Goal: Task Accomplishment & Management: Manage account settings

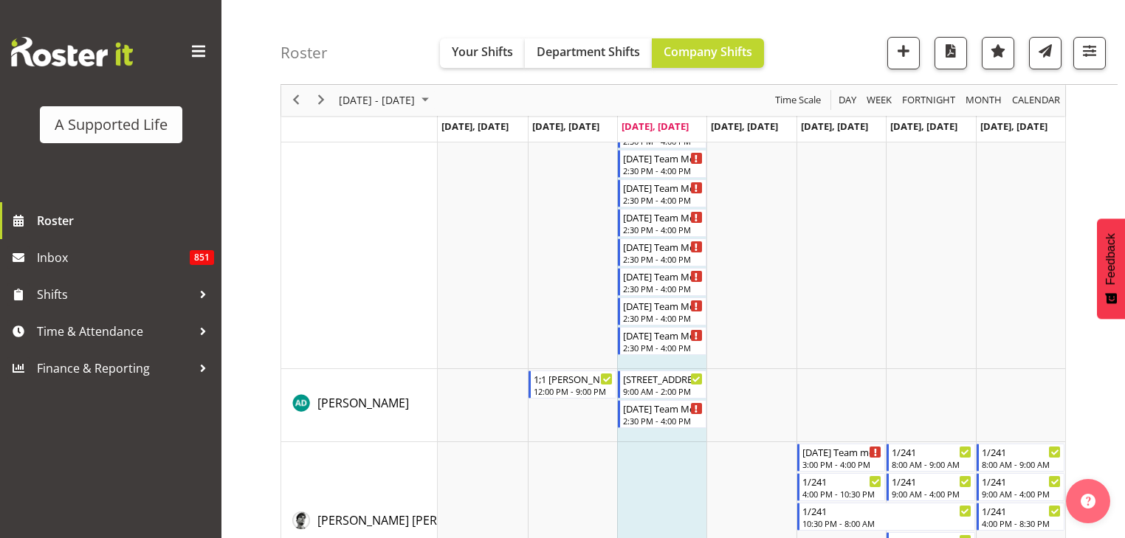
scroll to position [452, 0]
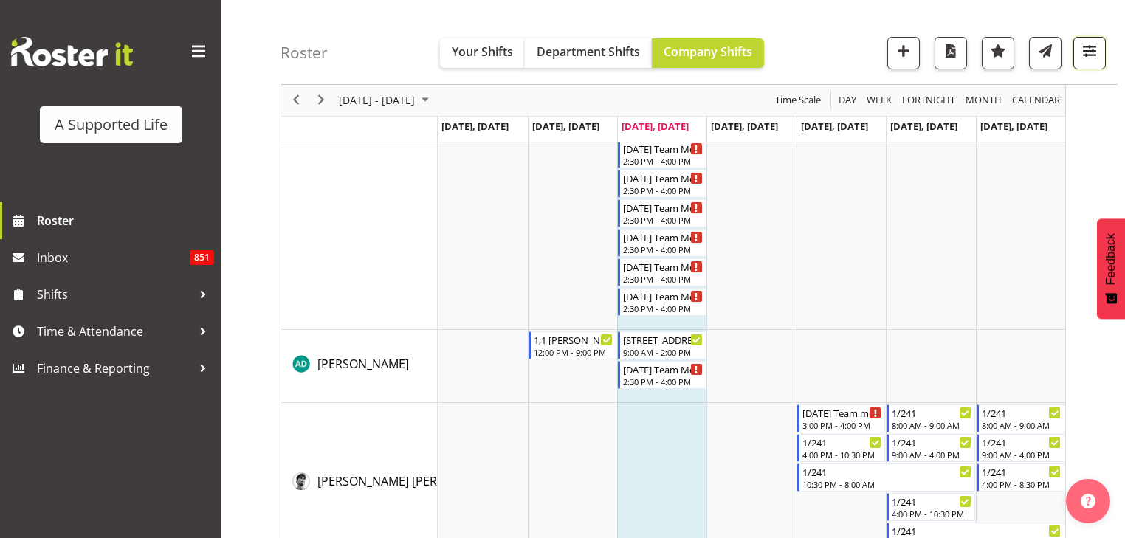
click at [1091, 52] on span "button" at bounding box center [1089, 50] width 19 height 19
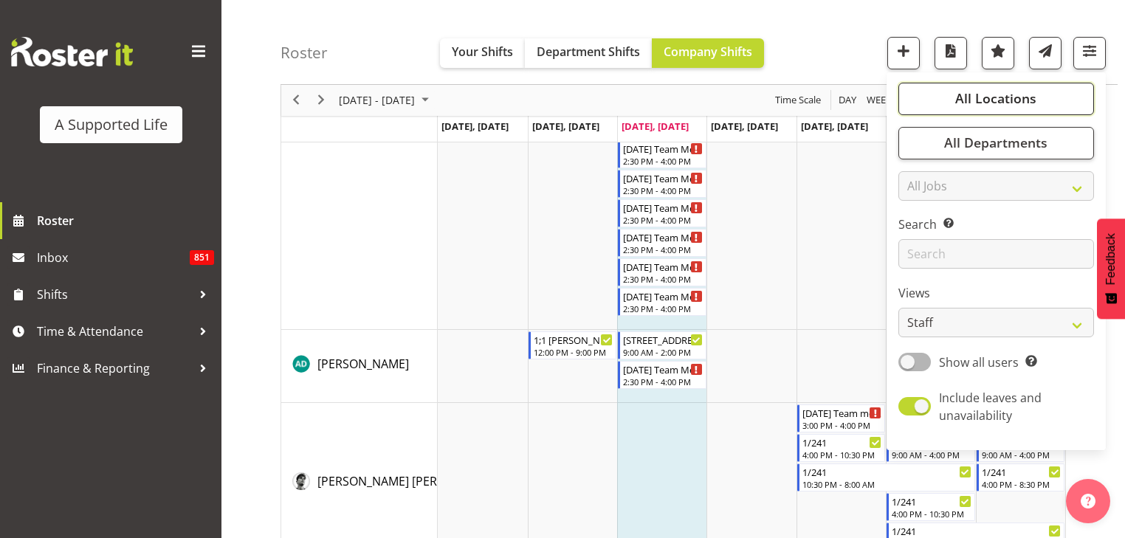
click at [992, 105] on span "All Locations" at bounding box center [995, 99] width 81 height 18
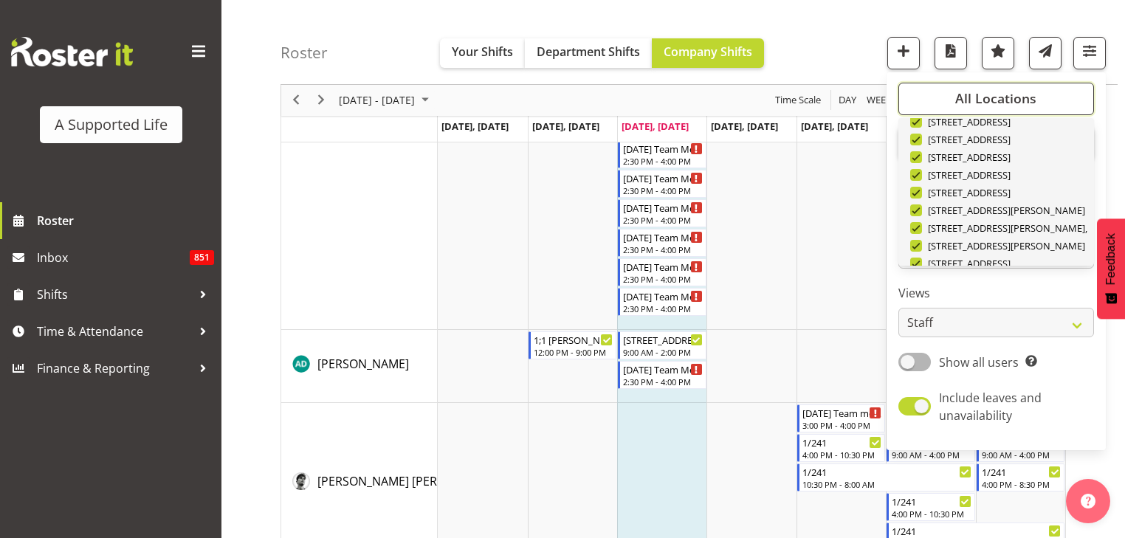
scroll to position [496, 0]
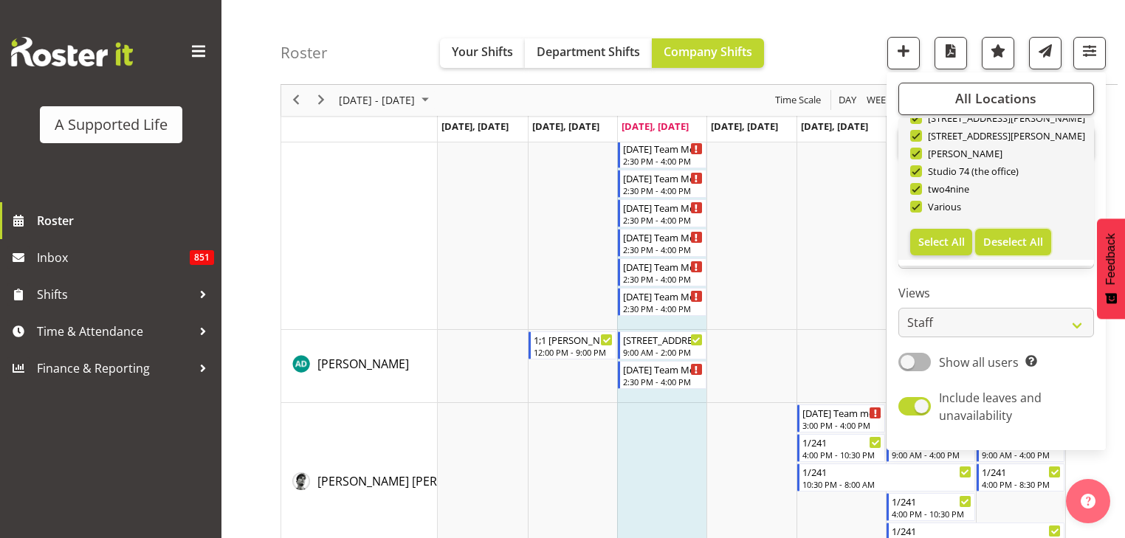
click at [1022, 246] on span "Deselect All" at bounding box center [1013, 242] width 60 height 14
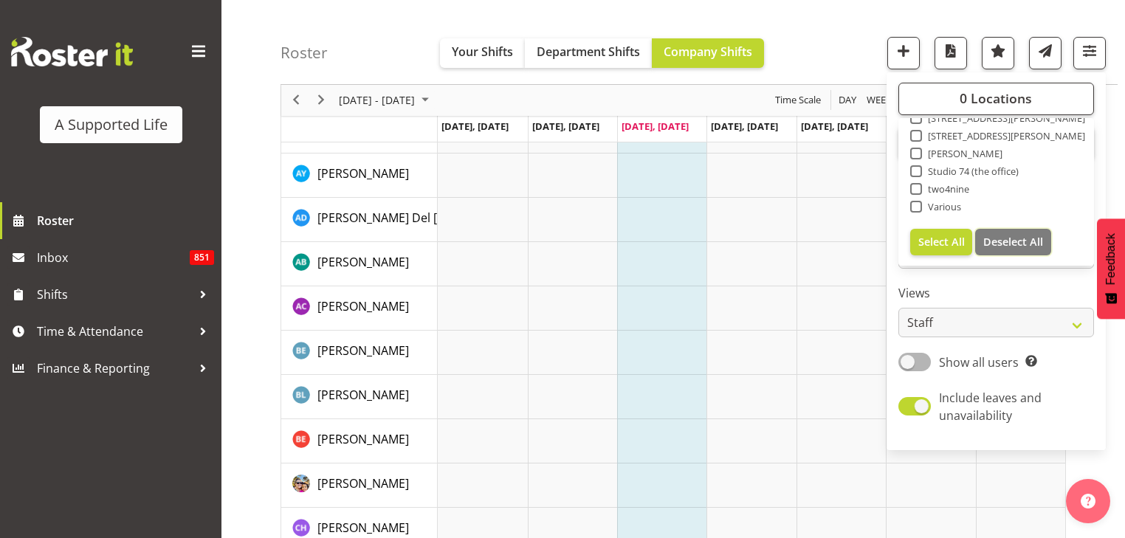
checkbox input "false"
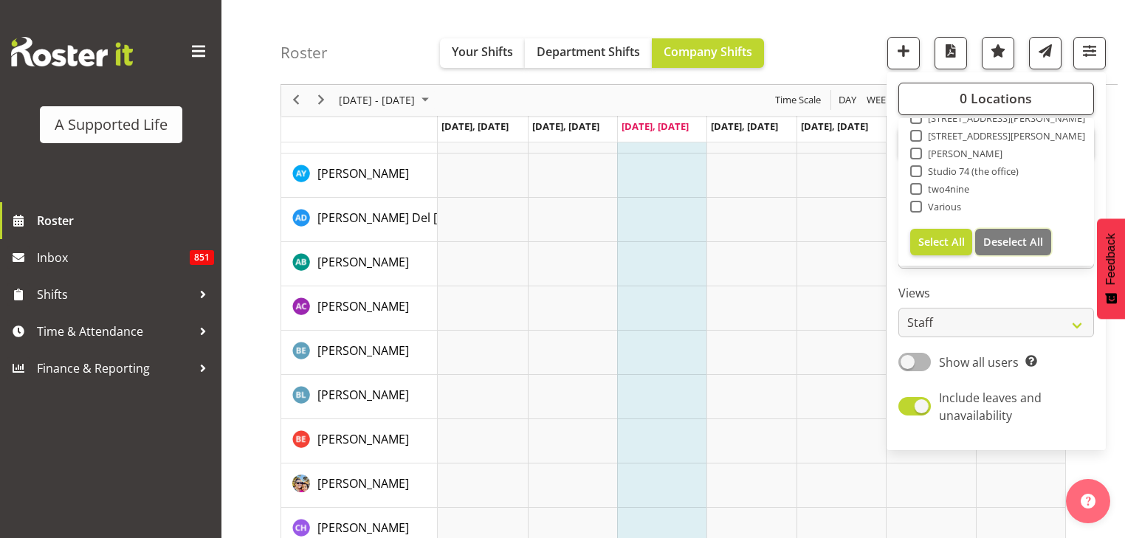
checkbox input "false"
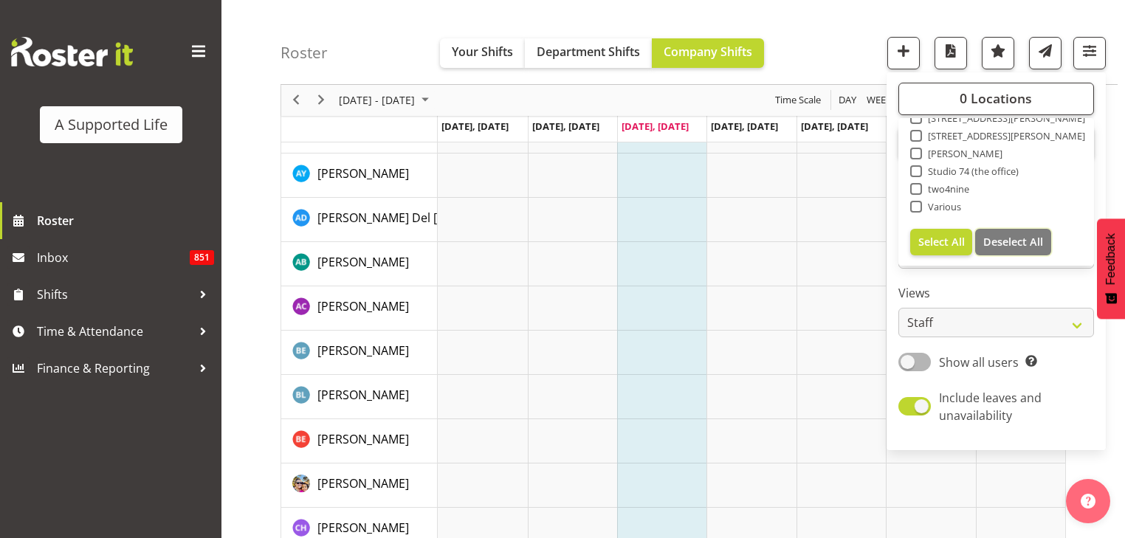
checkbox input "false"
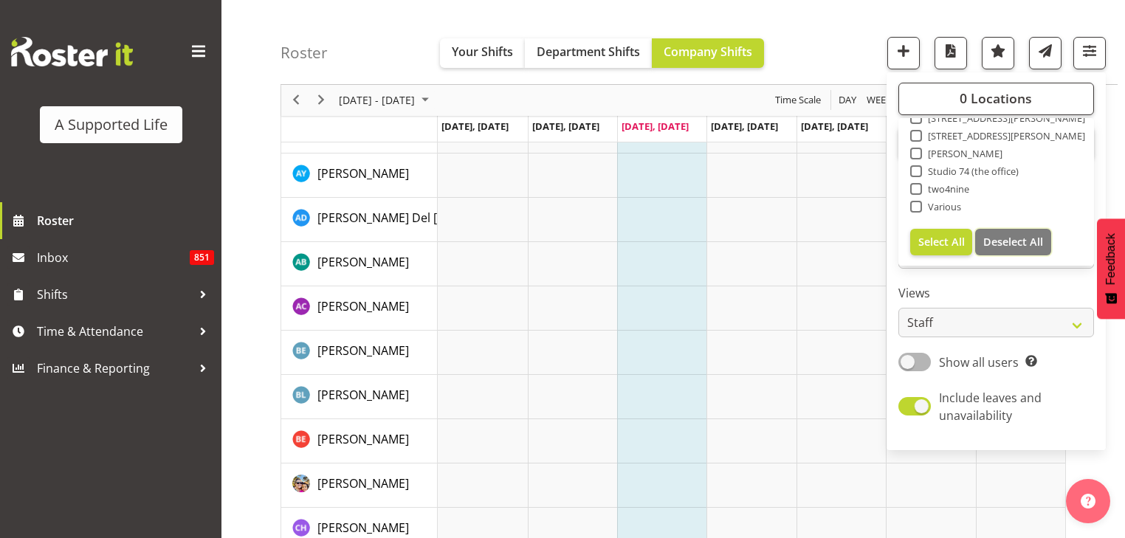
checkbox input "false"
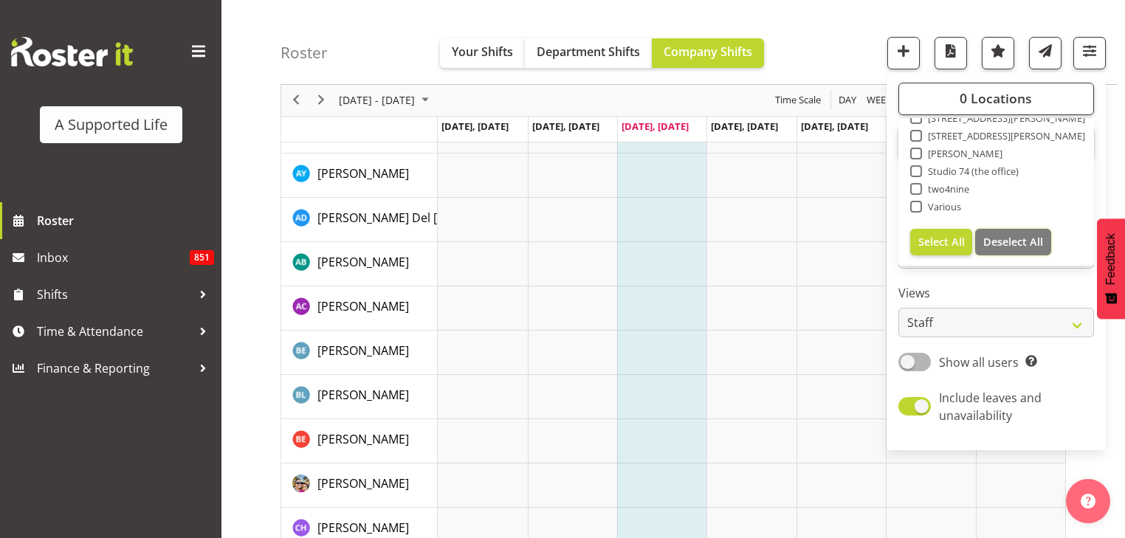
checkbox input "false"
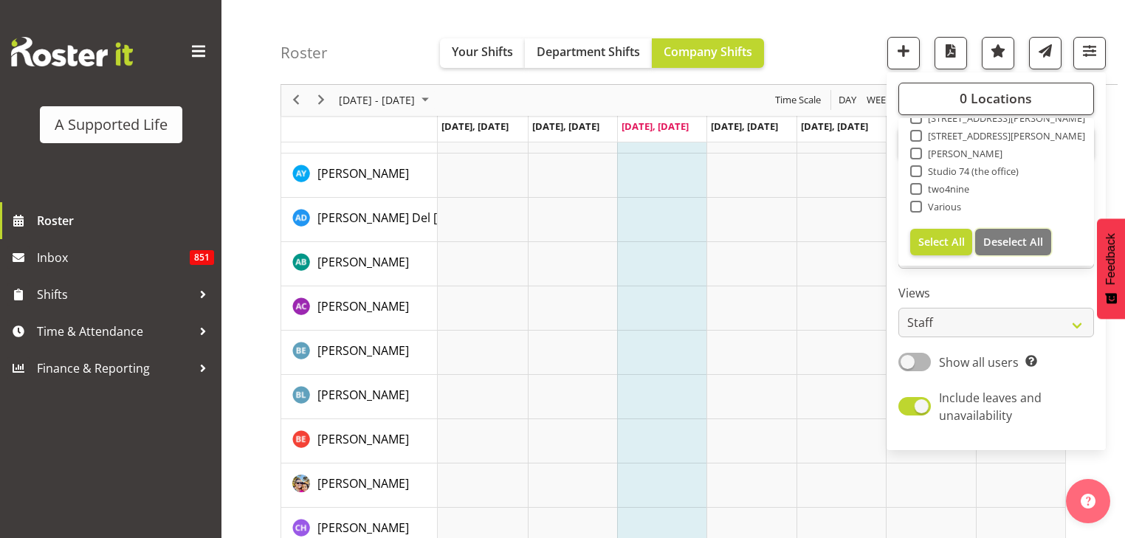
checkbox input "false"
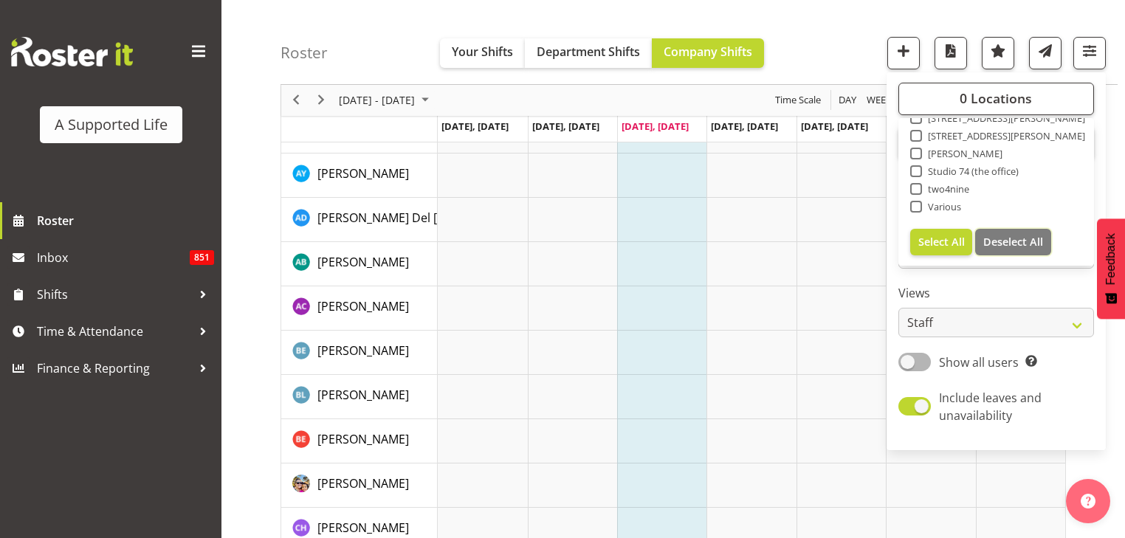
checkbox input "false"
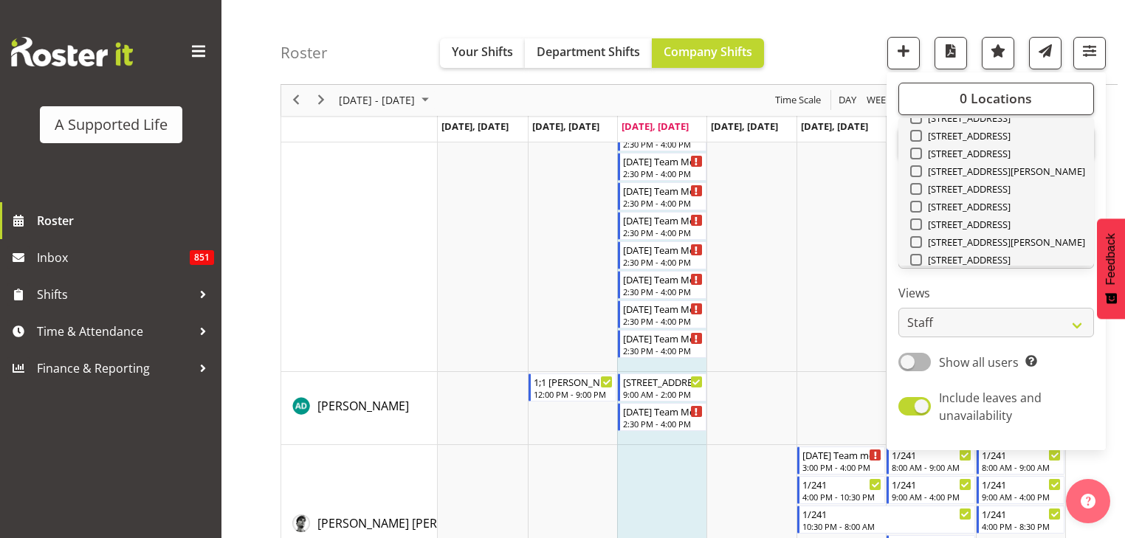
scroll to position [0, 0]
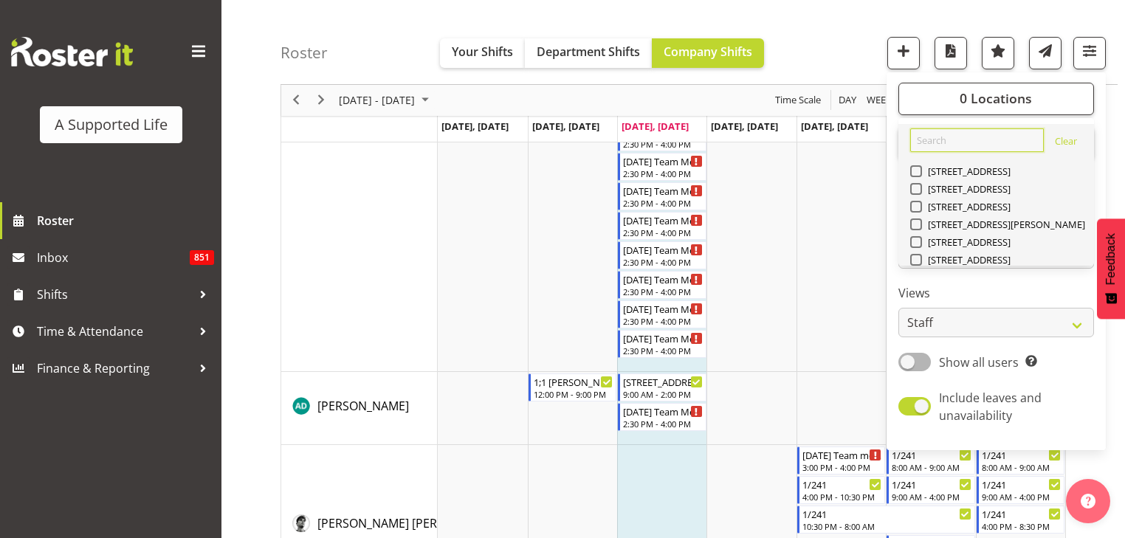
click at [946, 143] on input "text" at bounding box center [977, 140] width 134 height 24
type input "6"
click at [959, 224] on span "[STREET_ADDRESS][PERSON_NAME]" at bounding box center [1004, 224] width 164 height 12
click at [919, 224] on input "[STREET_ADDRESS][PERSON_NAME]" at bounding box center [915, 225] width 10 height 10
checkbox input "true"
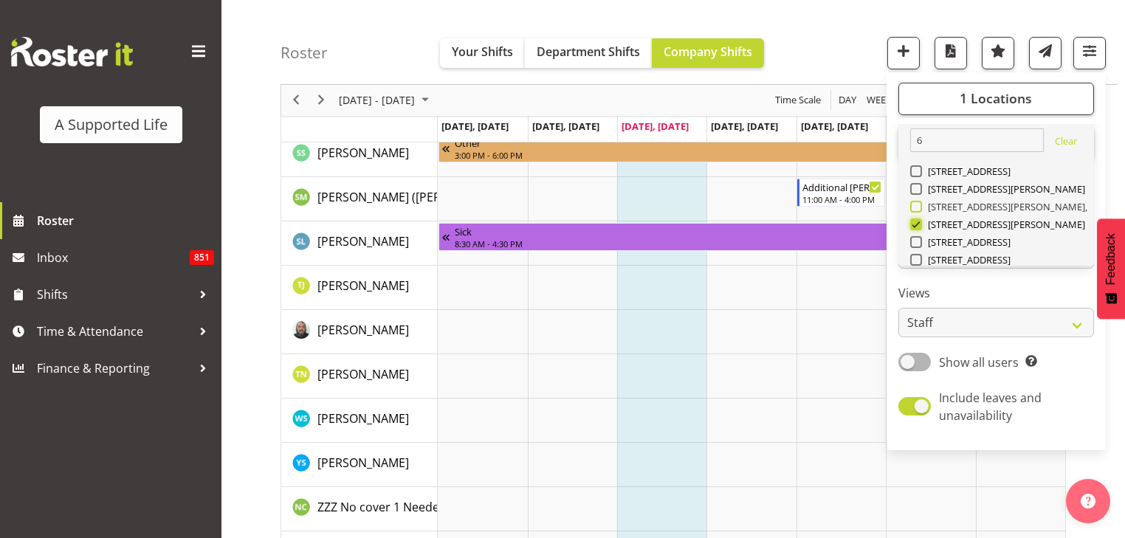
scroll to position [4452, 0]
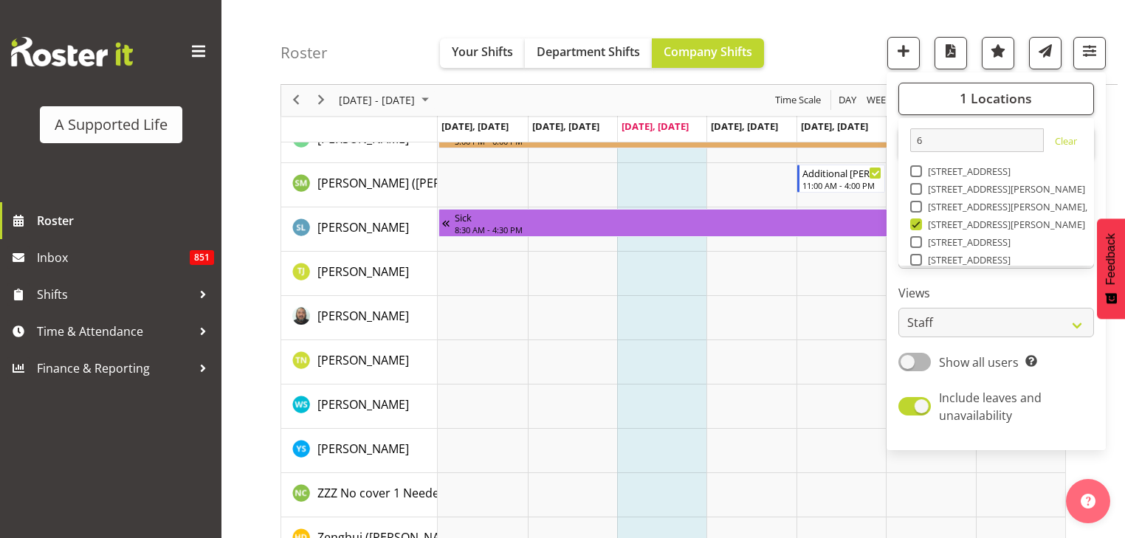
click at [830, 11] on div "Roster Your Shifts Department Shifts Company Shifts 1 Locations 6 Clear 46 Te A…" at bounding box center [698, 42] width 837 height 85
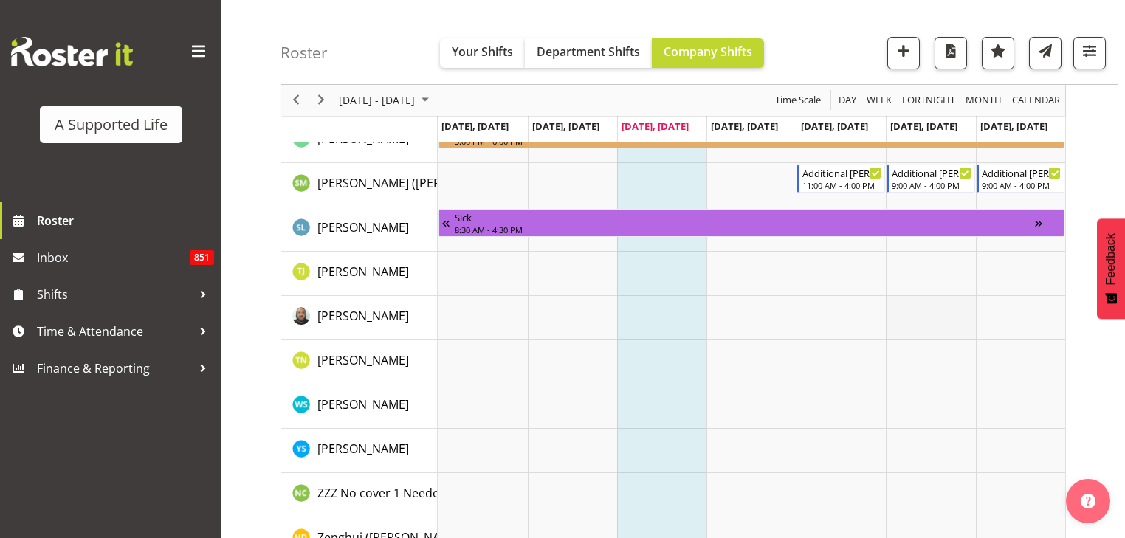
scroll to position [4531, 0]
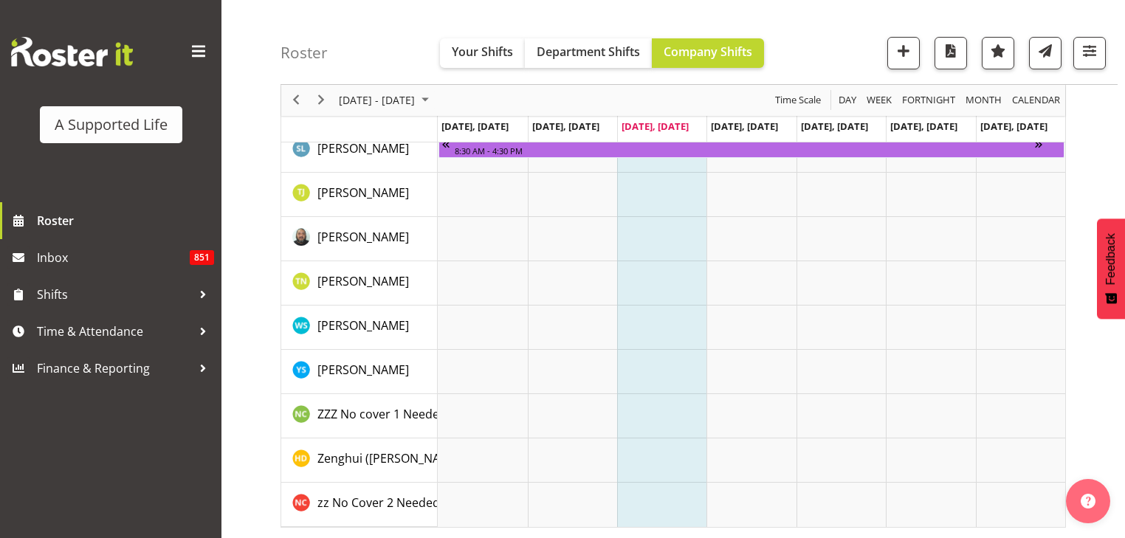
click at [194, 53] on span at bounding box center [199, 52] width 24 height 24
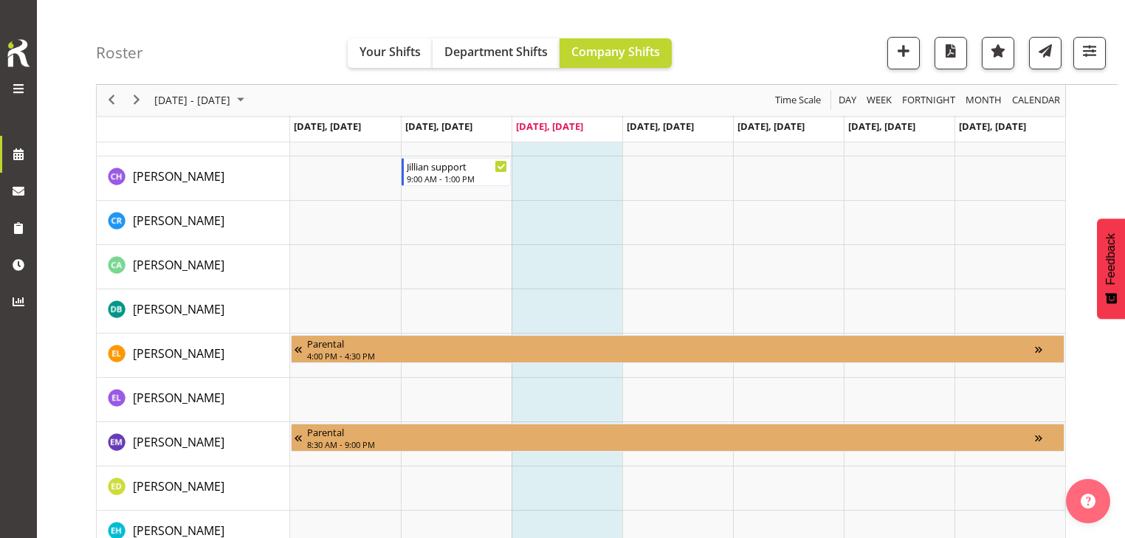
scroll to position [1114, 0]
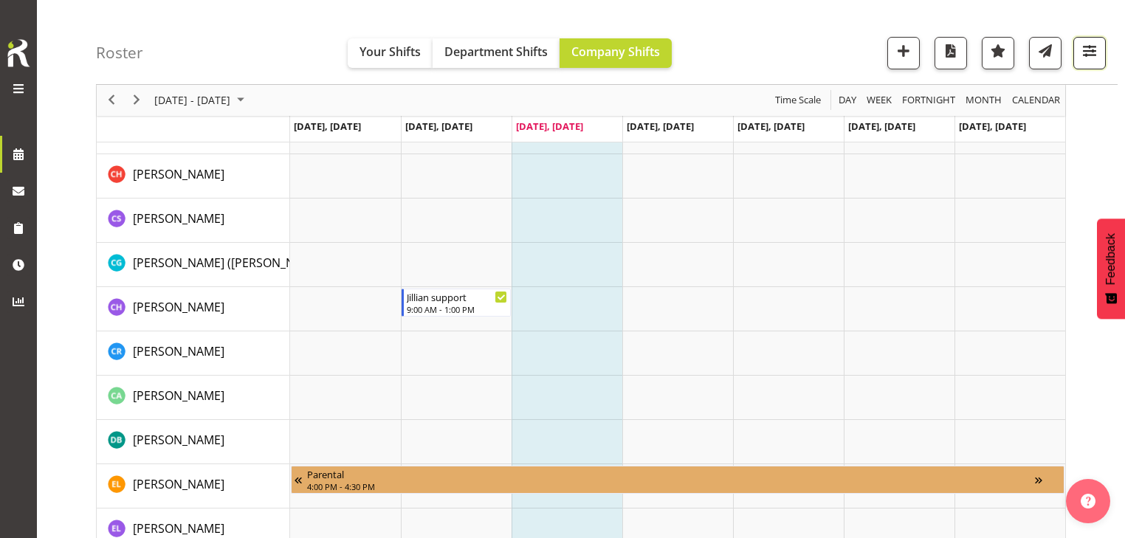
click at [1085, 55] on span "button" at bounding box center [1089, 50] width 19 height 19
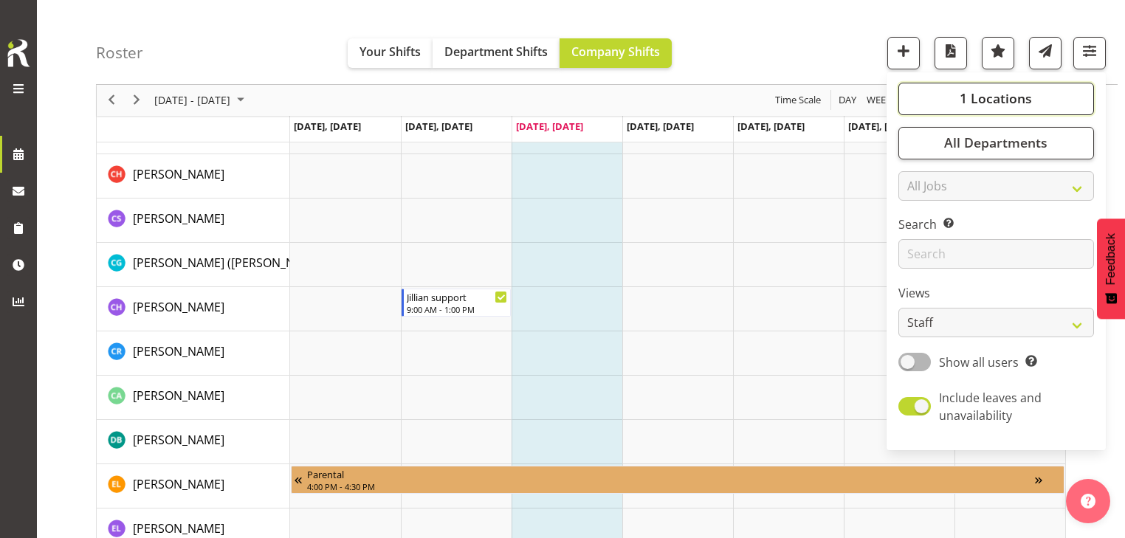
click at [996, 100] on span "1 Locations" at bounding box center [995, 99] width 72 height 18
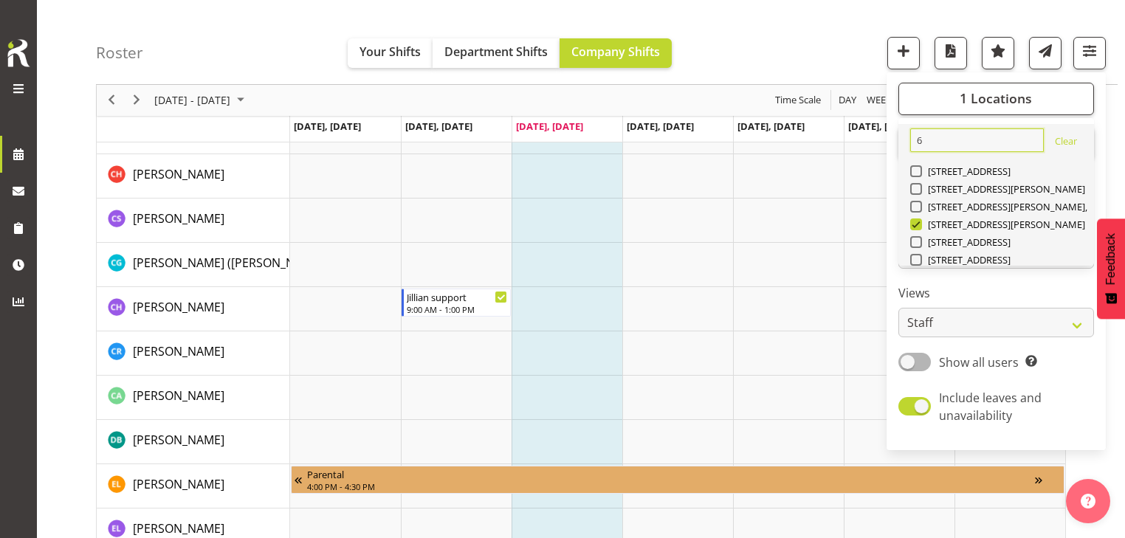
click at [947, 142] on input "6" at bounding box center [977, 140] width 134 height 24
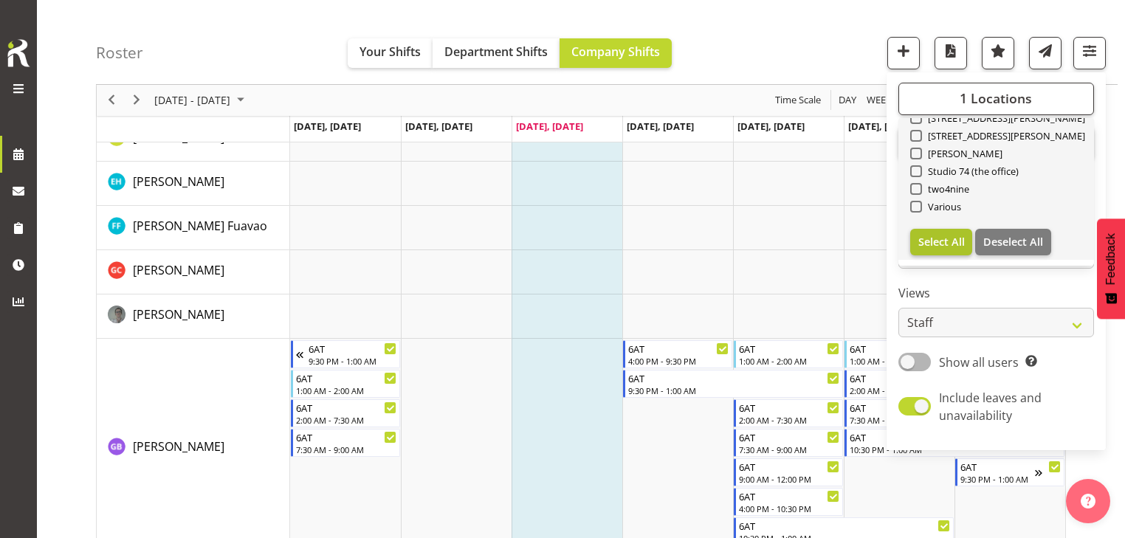
scroll to position [1598, 0]
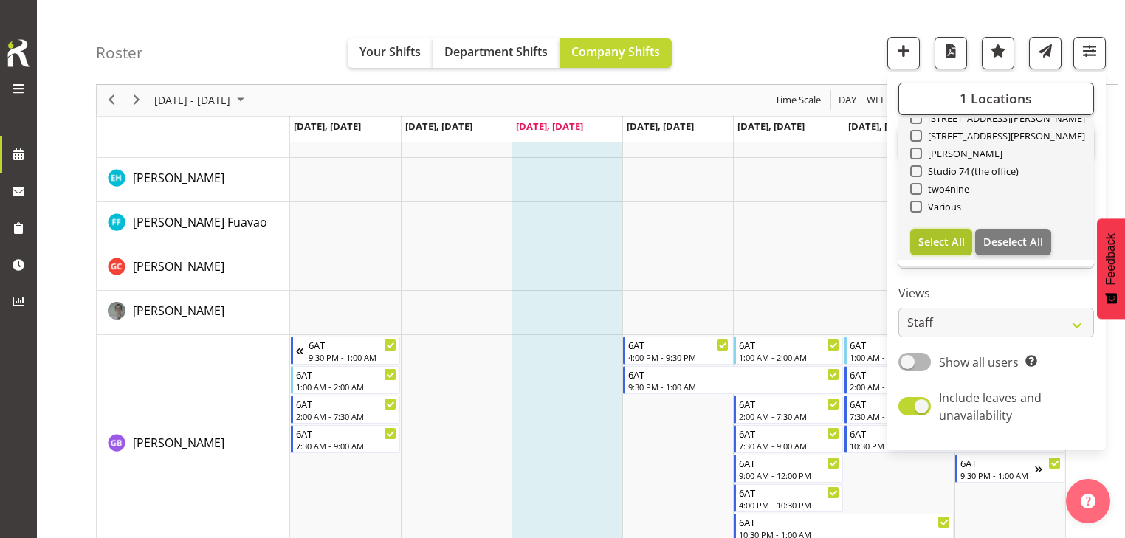
click at [939, 246] on span "Select All" at bounding box center [941, 242] width 46 height 14
checkbox input "true"
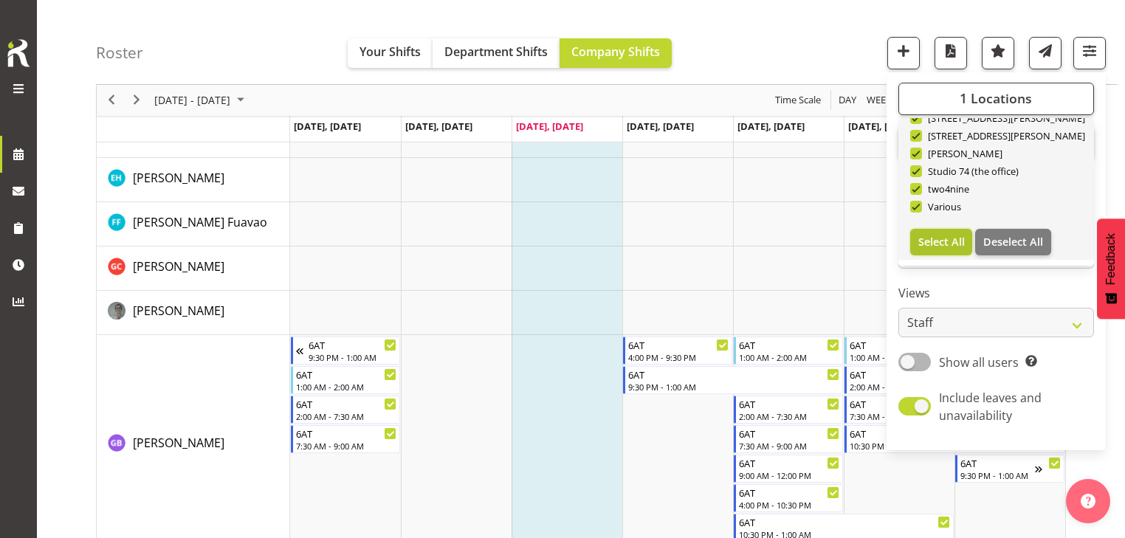
checkbox input "true"
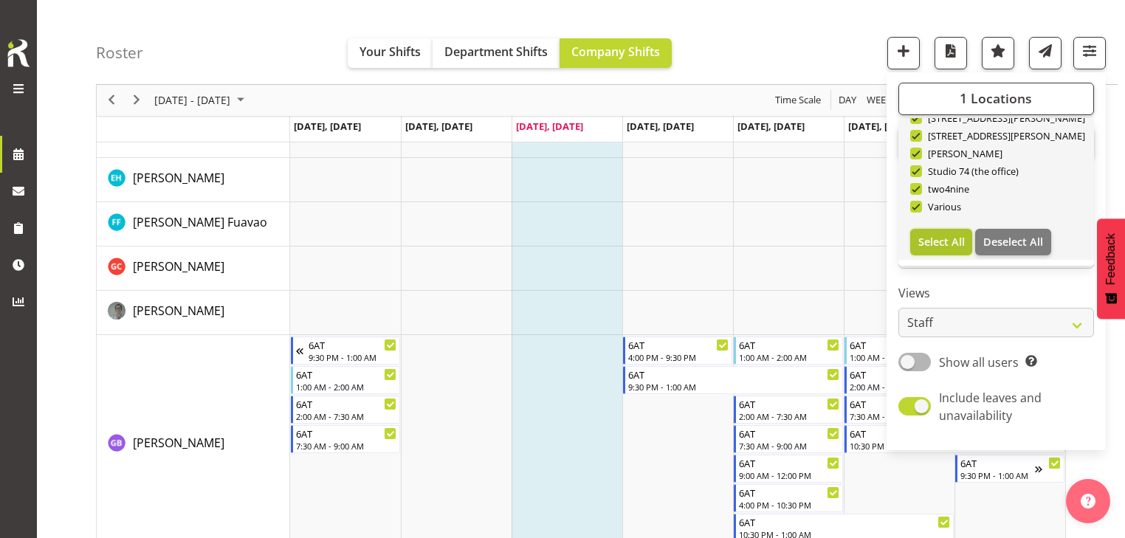
checkbox input "true"
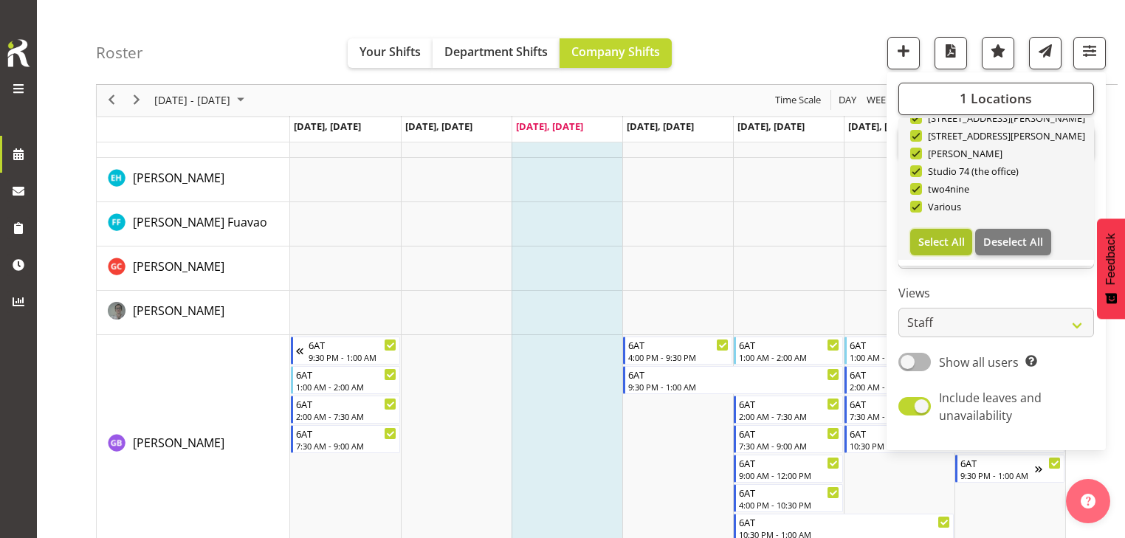
checkbox input "true"
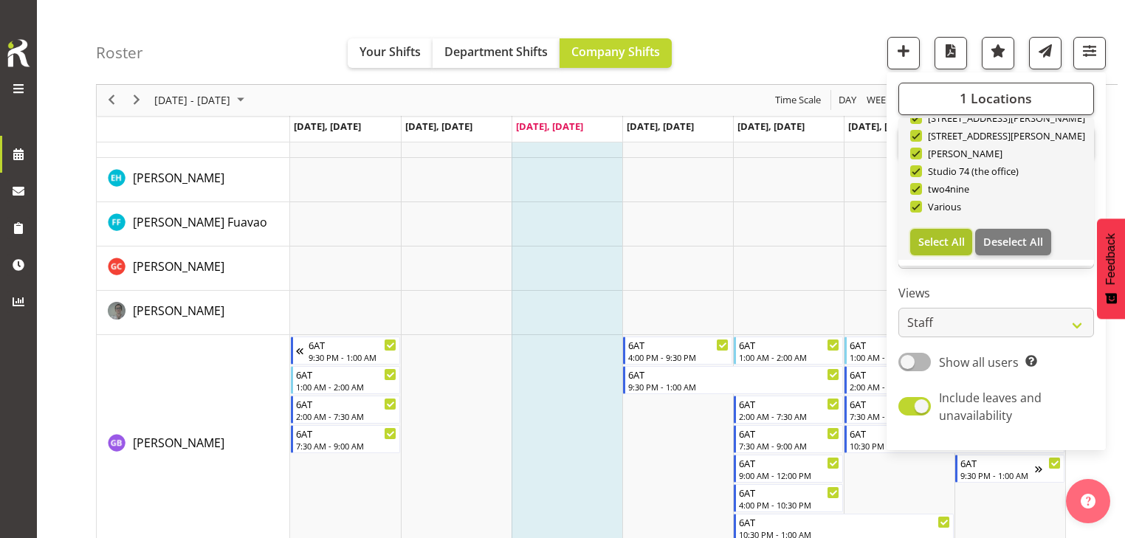
checkbox input "true"
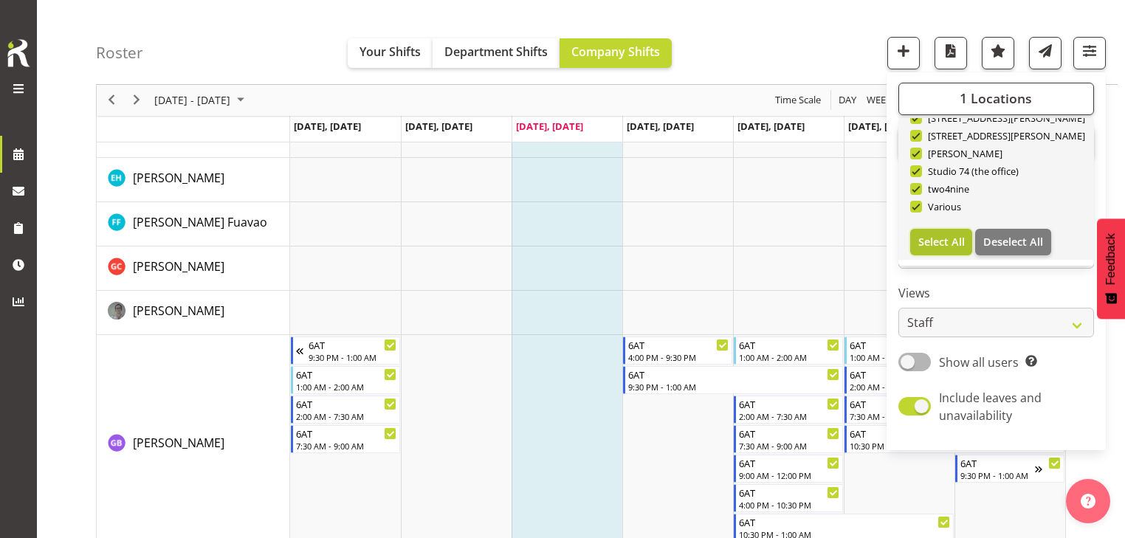
checkbox input "true"
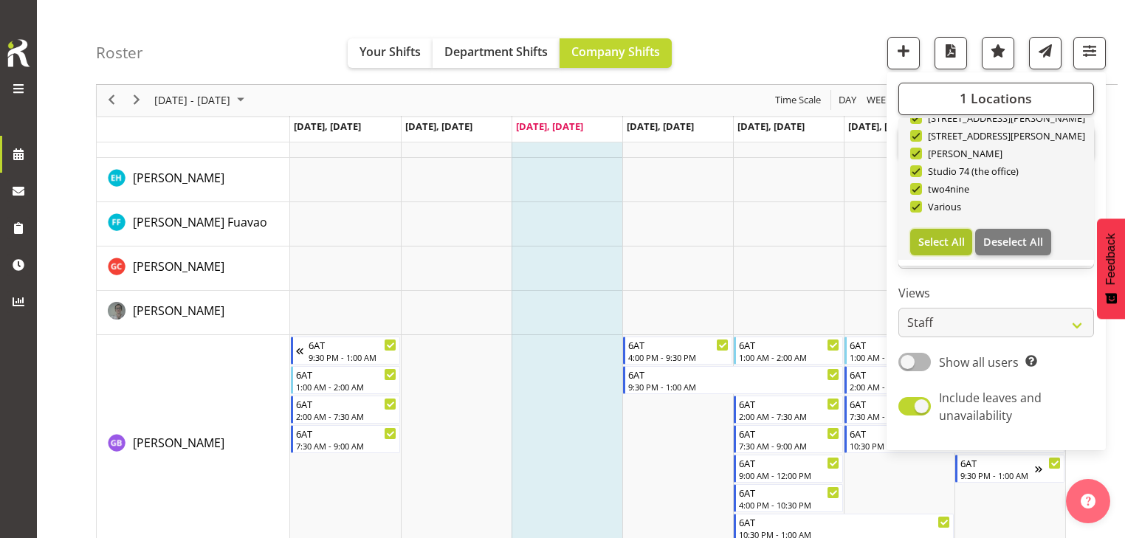
checkbox input "true"
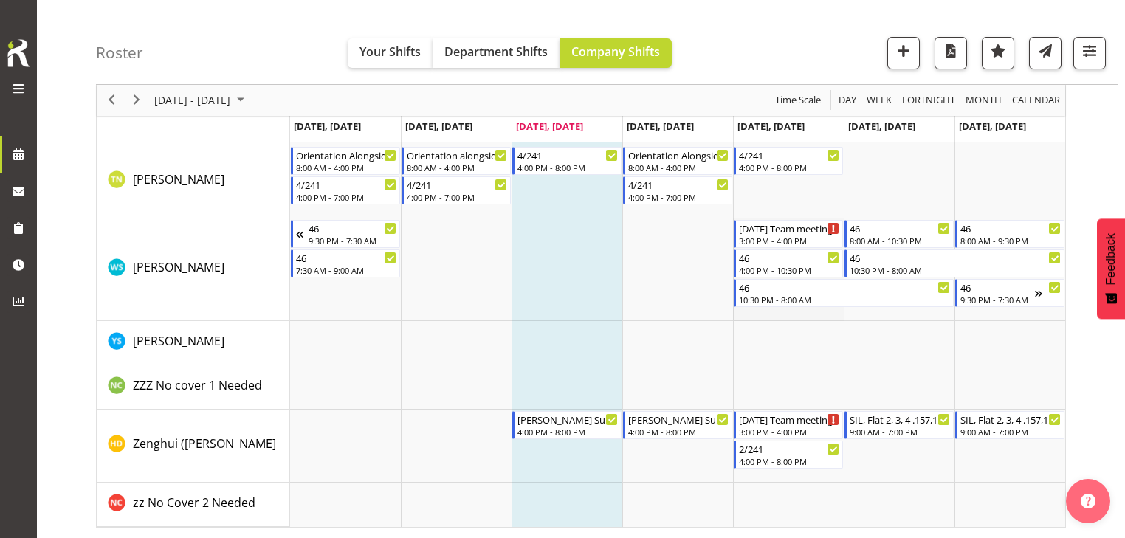
scroll to position [4631, 0]
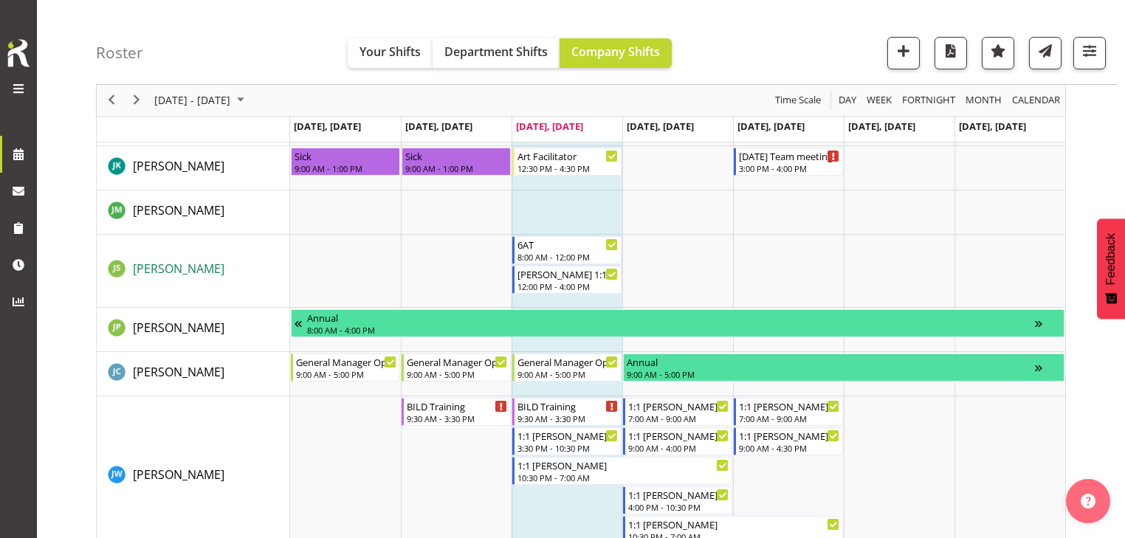
click at [145, 268] on span "[PERSON_NAME]" at bounding box center [178, 268] width 91 height 16
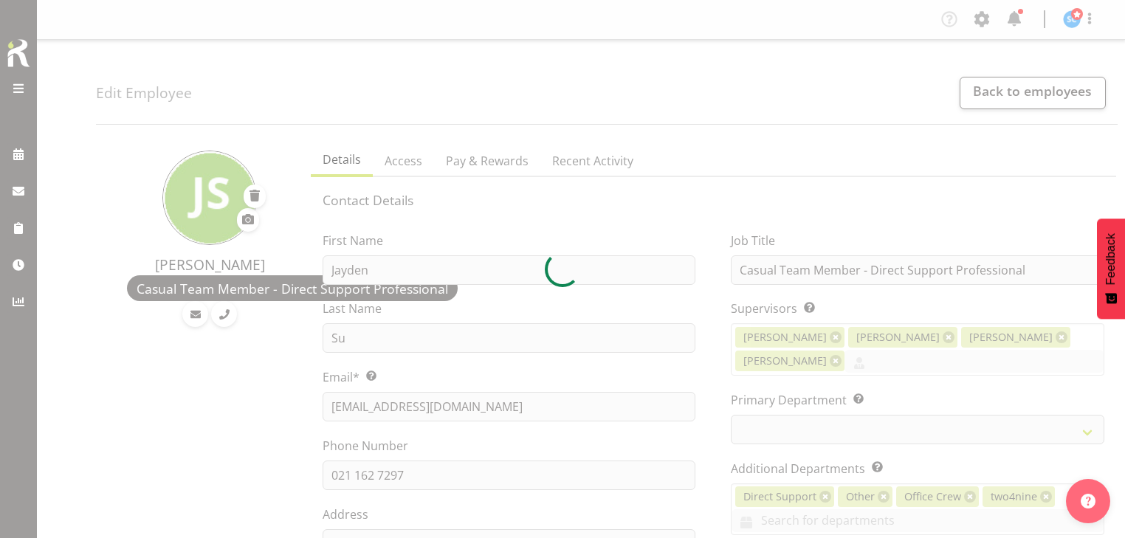
select select "TimelineWeek"
select select
select select "959"
